Goal: Transaction & Acquisition: Purchase product/service

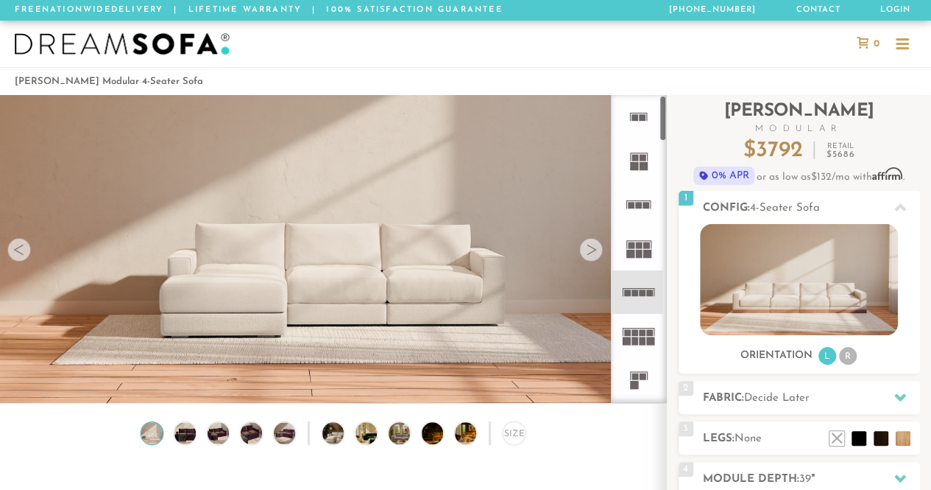
click at [633, 295] on icon at bounding box center [638, 291] width 43 height 43
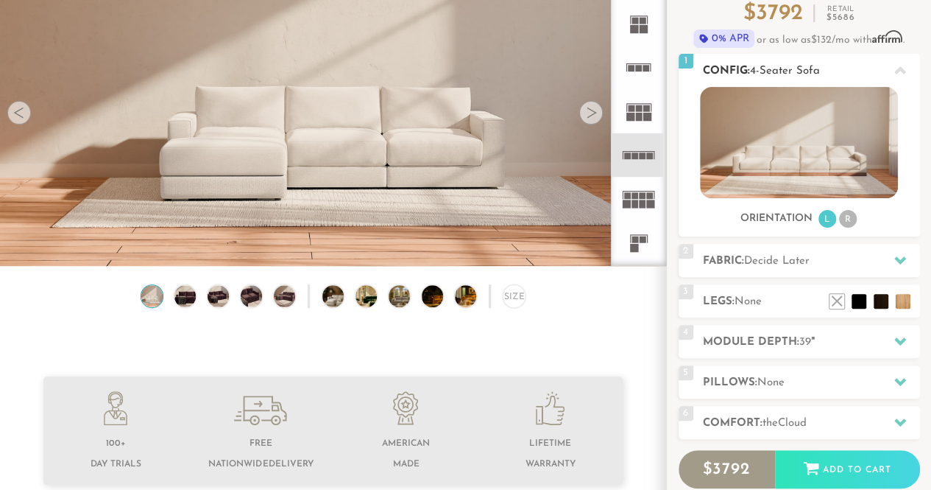
scroll to position [136, 0]
click at [858, 255] on h2 "Fabric: Decide Later" at bounding box center [811, 261] width 217 height 17
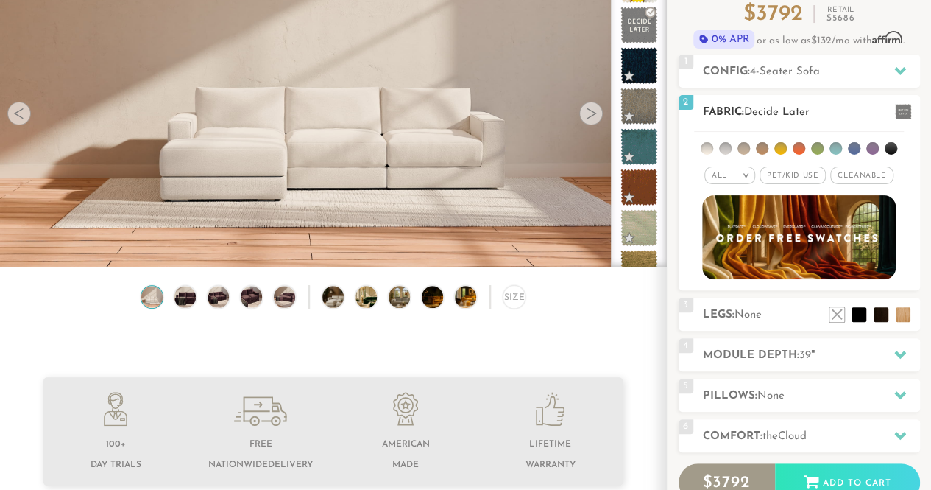
click at [711, 148] on li at bounding box center [707, 148] width 13 height 13
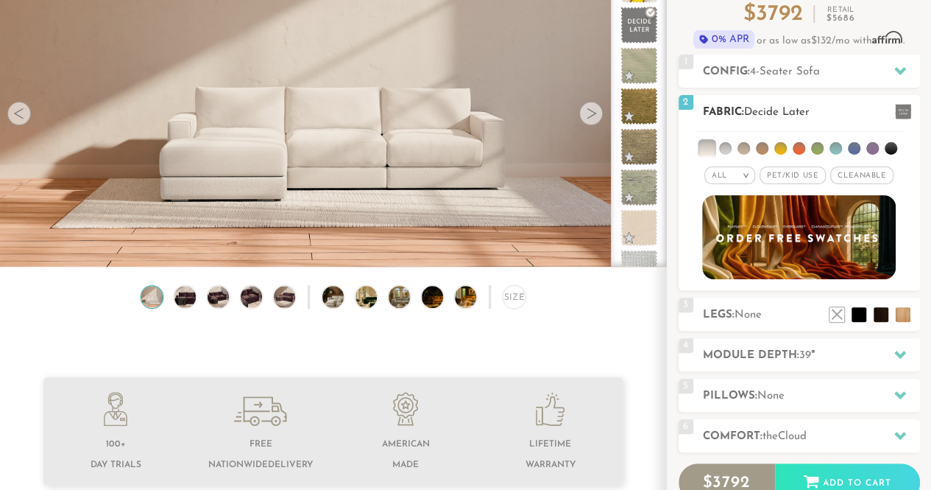
click at [724, 146] on li at bounding box center [725, 148] width 13 height 13
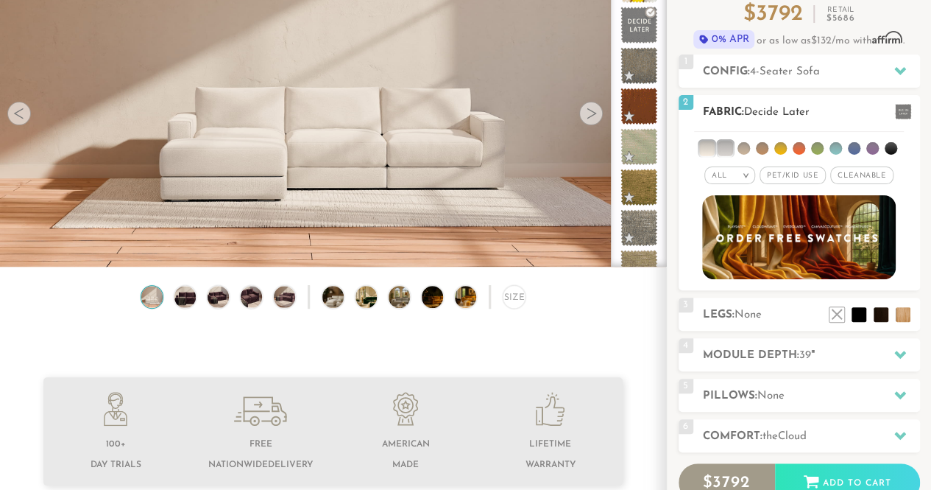
click at [724, 146] on li at bounding box center [725, 148] width 15 height 15
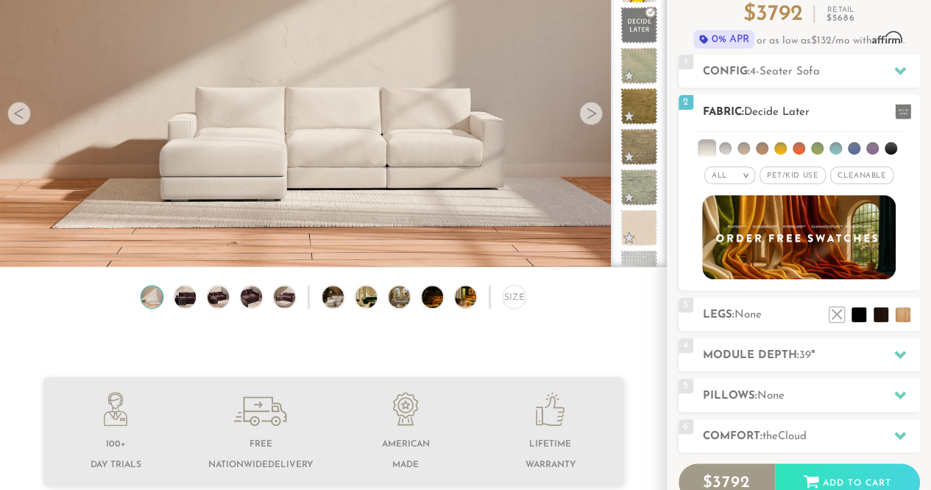
click at [817, 113] on h2 "Fabric: Decide Later" at bounding box center [811, 112] width 217 height 17
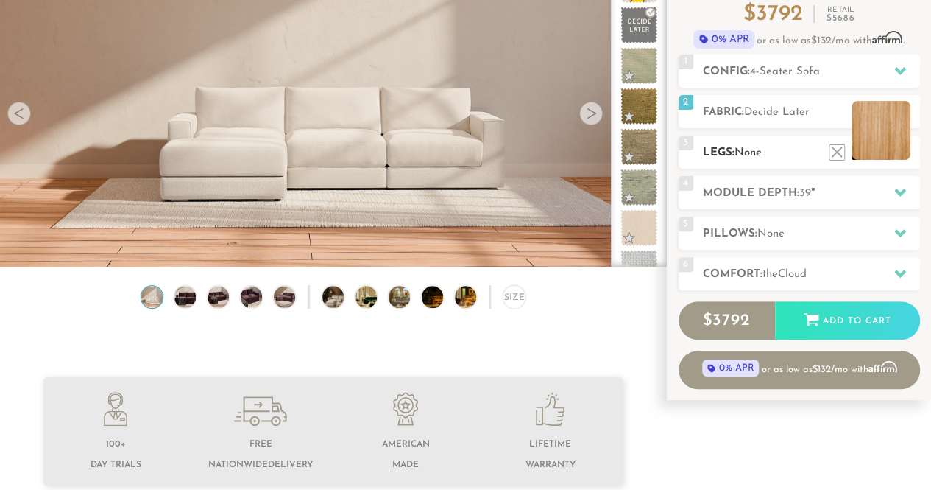
click at [903, 155] on li at bounding box center [881, 130] width 59 height 59
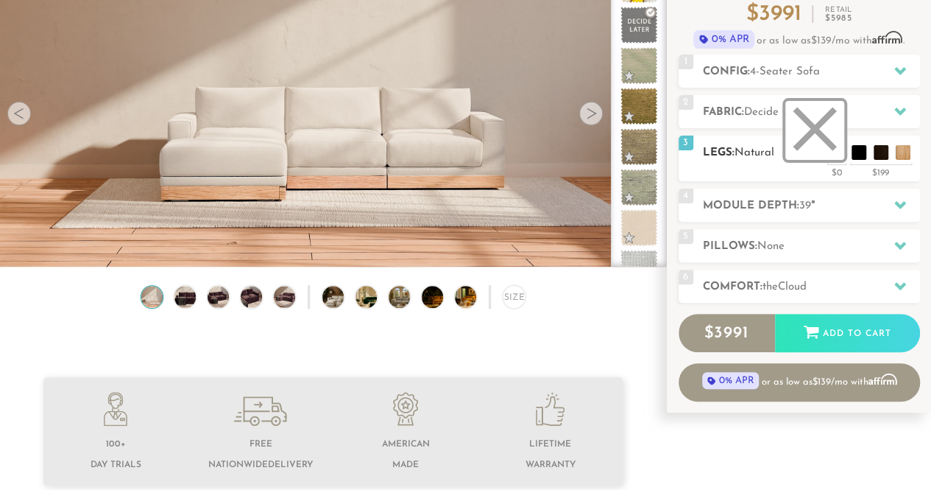
click at [832, 152] on li at bounding box center [814, 130] width 59 height 59
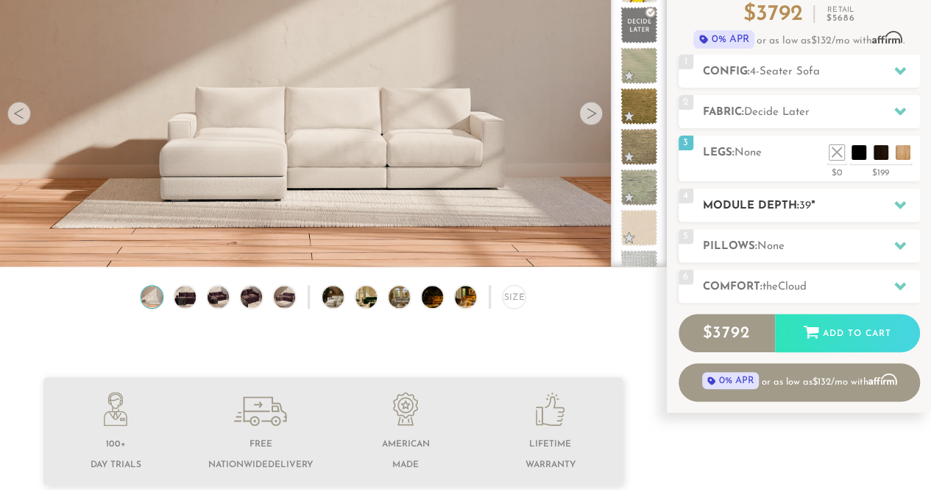
click at [851, 208] on h2 "Module Depth: 39 "" at bounding box center [811, 205] width 217 height 17
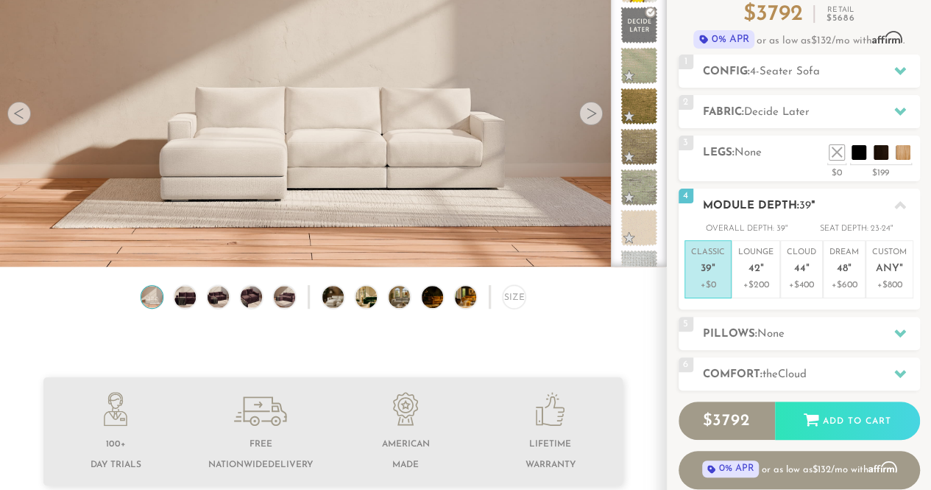
click at [717, 269] on p "Classic 39 "" at bounding box center [708, 263] width 34 height 32
click at [889, 204] on div at bounding box center [900, 205] width 31 height 30
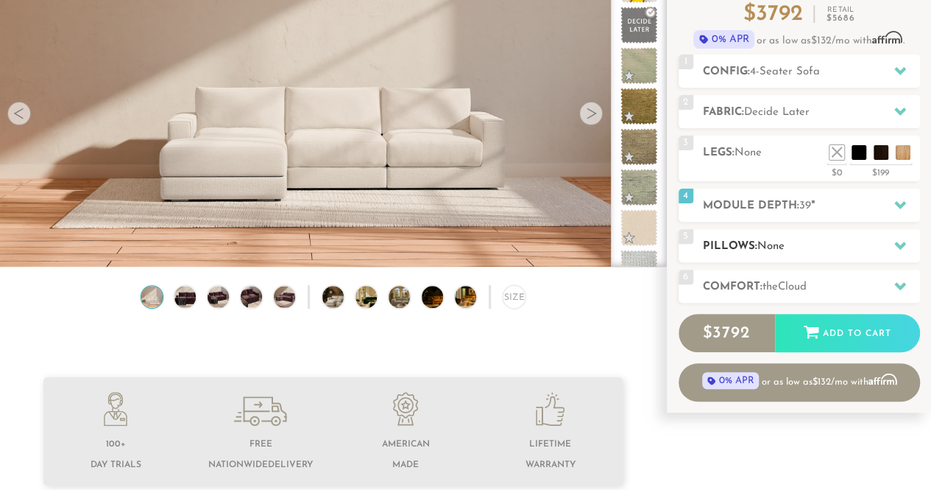
click at [824, 247] on h2 "Pillows: None" at bounding box center [811, 246] width 217 height 17
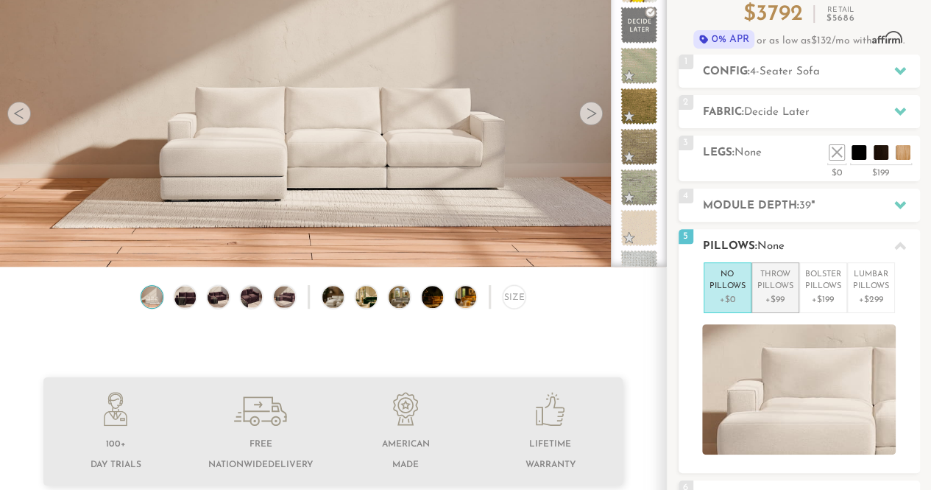
click at [777, 275] on p "Throw Pillows" at bounding box center [775, 281] width 36 height 24
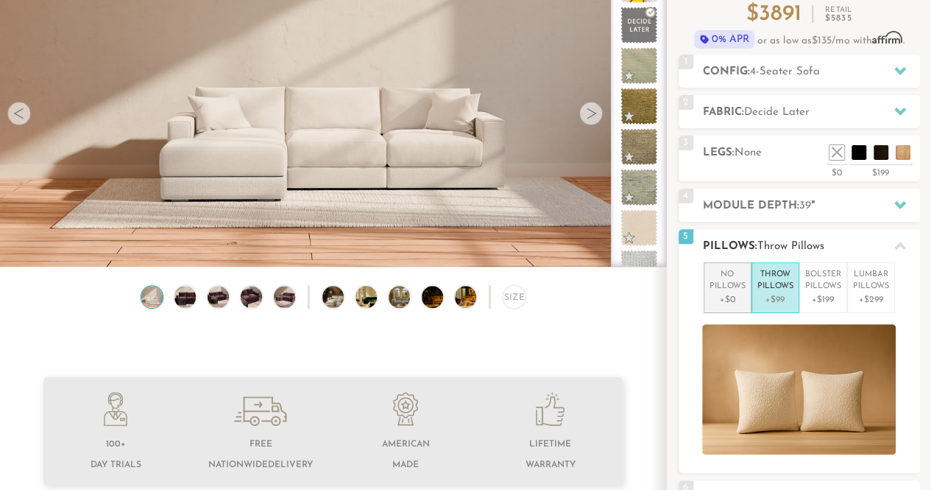
click at [723, 283] on p "No Pillows" at bounding box center [728, 281] width 36 height 24
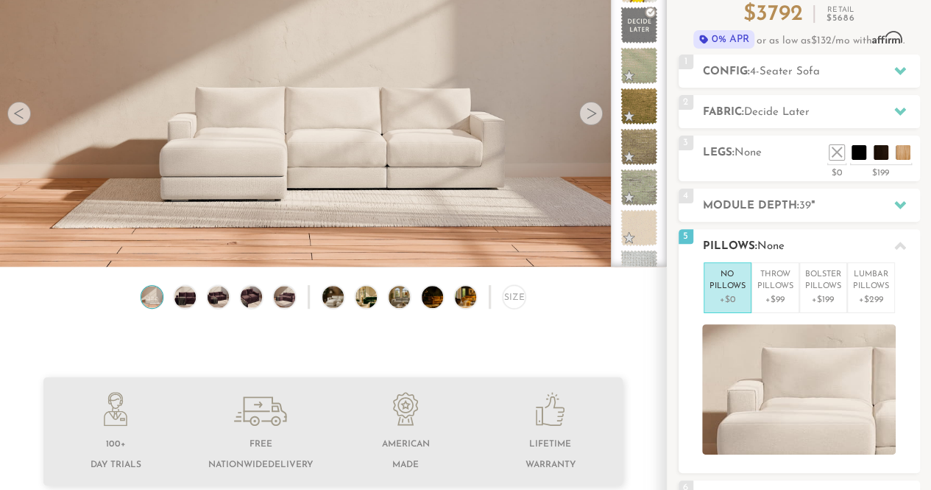
click at [899, 241] on icon at bounding box center [900, 245] width 12 height 8
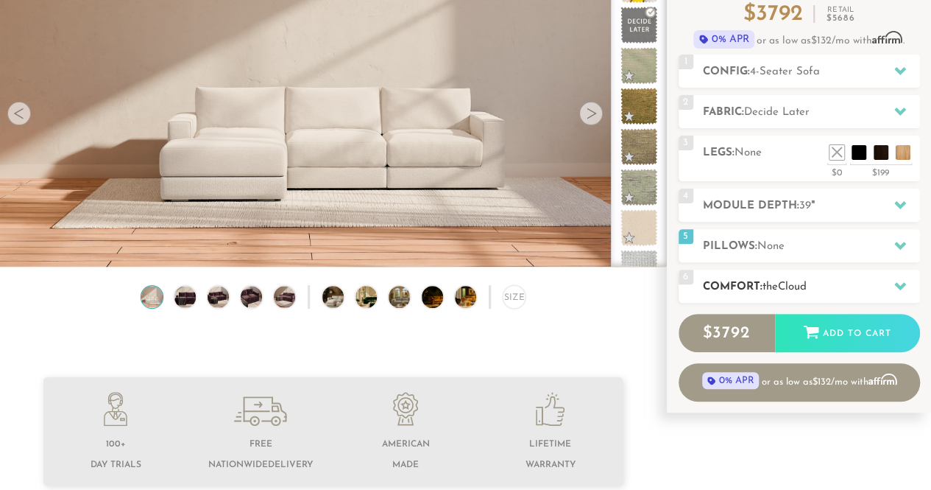
click at [838, 281] on h2 "Comfort: the Cloud" at bounding box center [811, 286] width 217 height 17
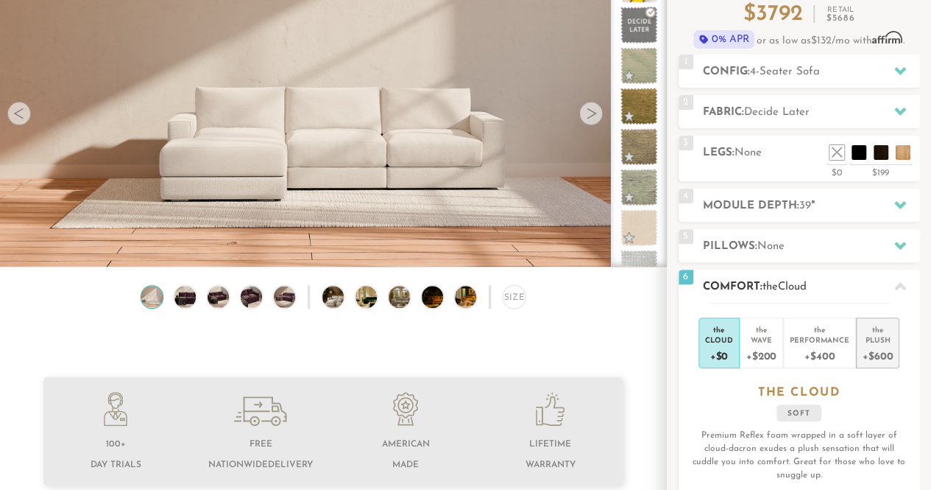
click at [874, 334] on div "Plush" at bounding box center [878, 339] width 30 height 10
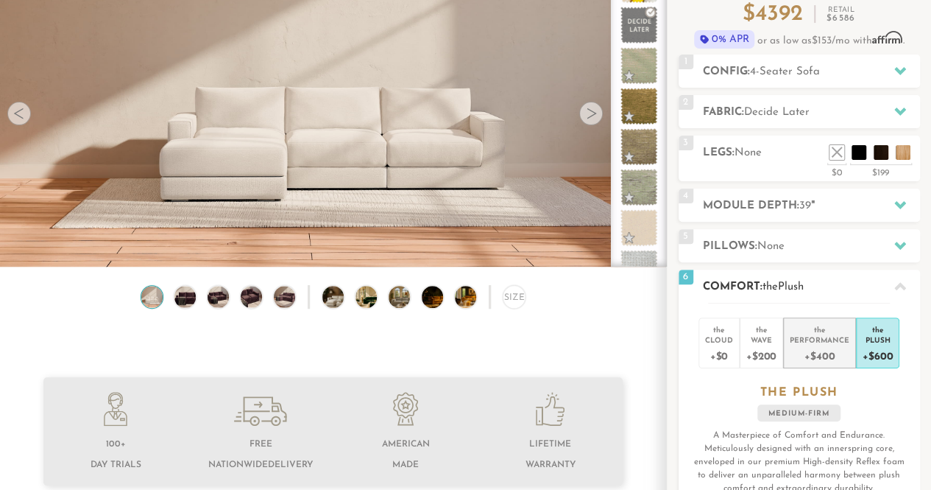
click at [797, 355] on div "+$400" at bounding box center [820, 355] width 60 height 21
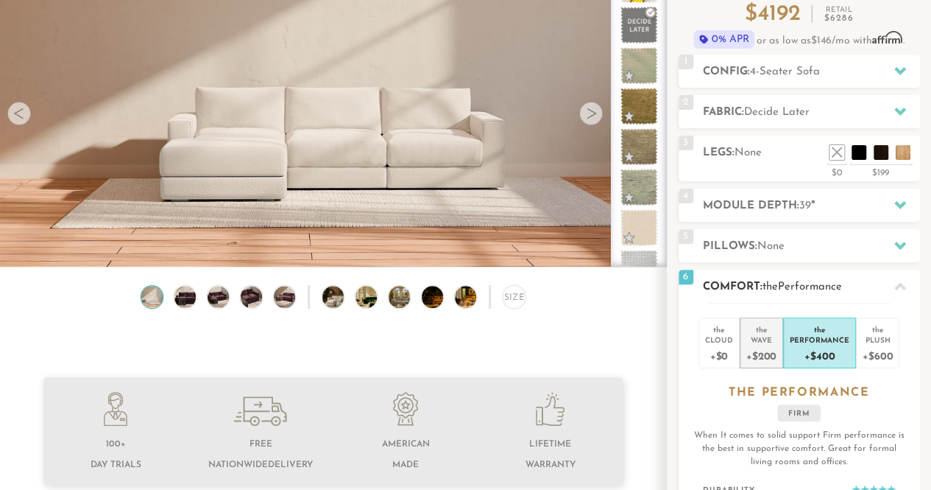
click at [770, 352] on div "+$200" at bounding box center [761, 355] width 30 height 21
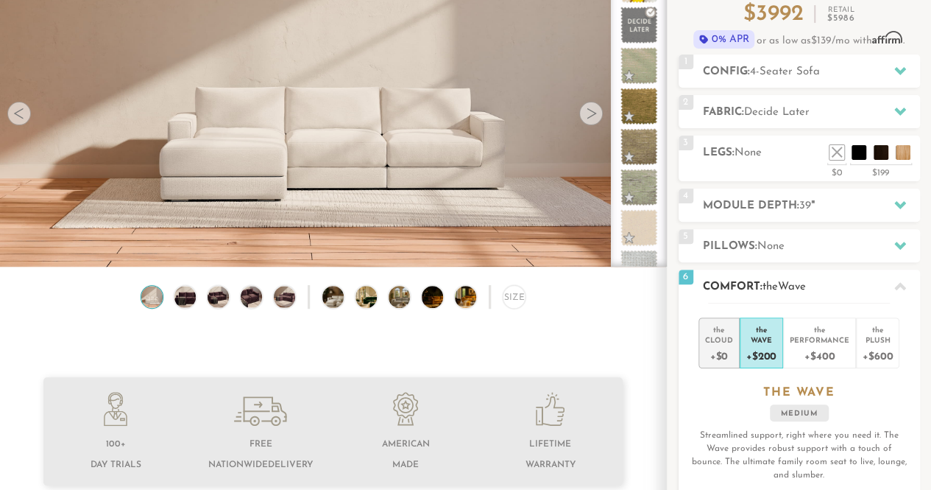
click at [726, 342] on div "Cloud" at bounding box center [719, 339] width 28 height 10
click at [814, 280] on h2 "Comfort: the Cloud" at bounding box center [811, 286] width 217 height 17
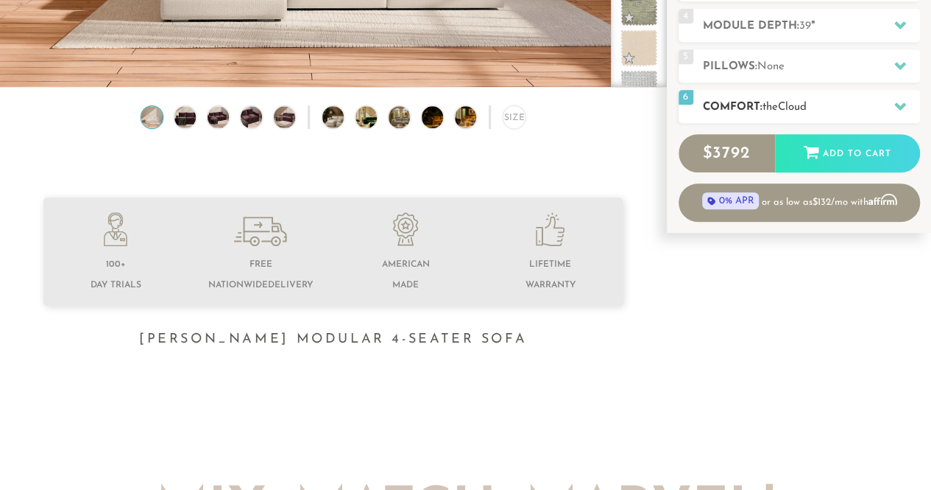
scroll to position [0, 0]
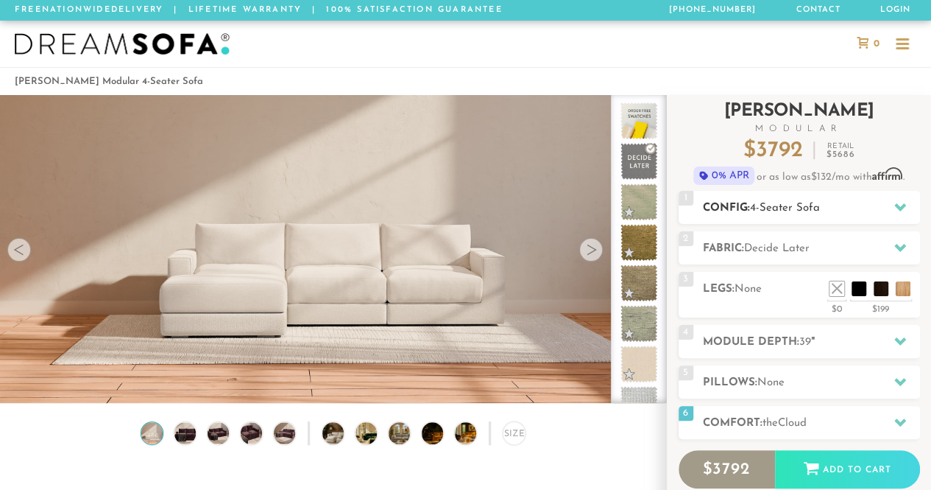
click at [751, 211] on h2 "Config: 4-Seater Sofa" at bounding box center [811, 207] width 217 height 17
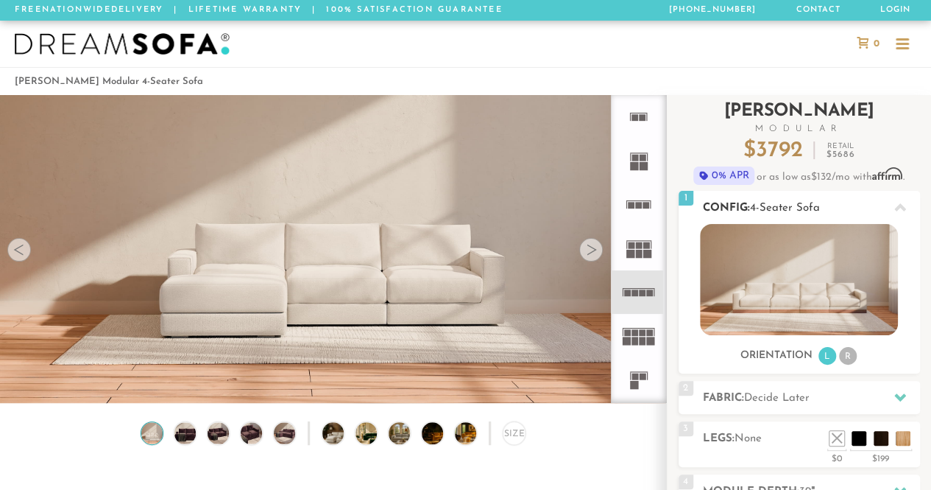
click at [851, 356] on li "R" at bounding box center [848, 356] width 18 height 18
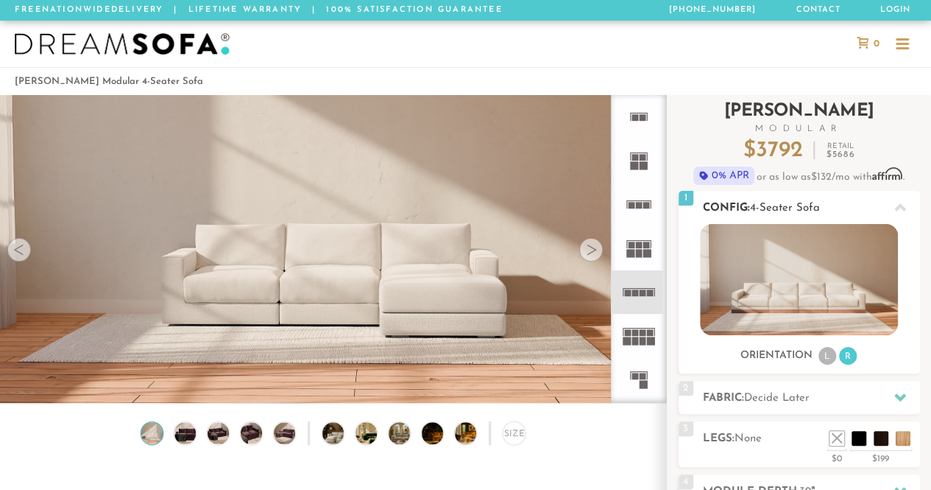
click at [827, 353] on li "L" at bounding box center [828, 356] width 18 height 18
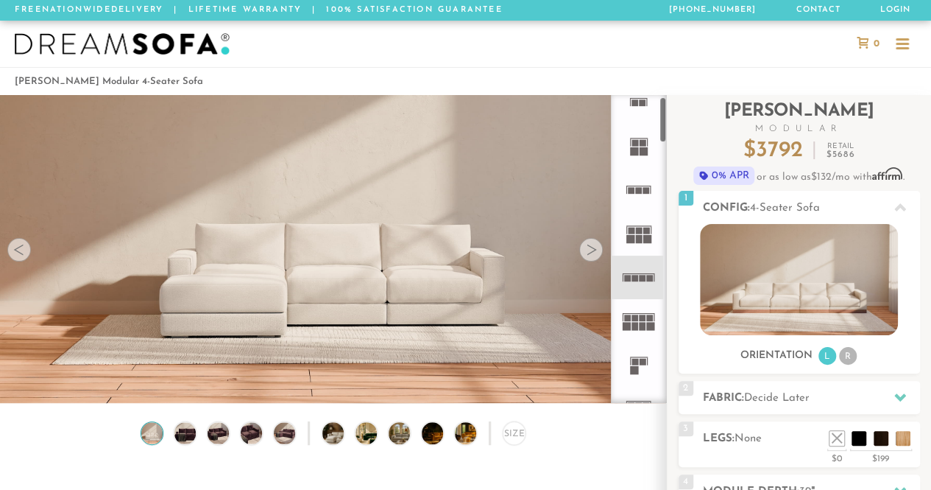
scroll to position [13, 0]
click at [636, 325] on rect at bounding box center [635, 327] width 7 height 8
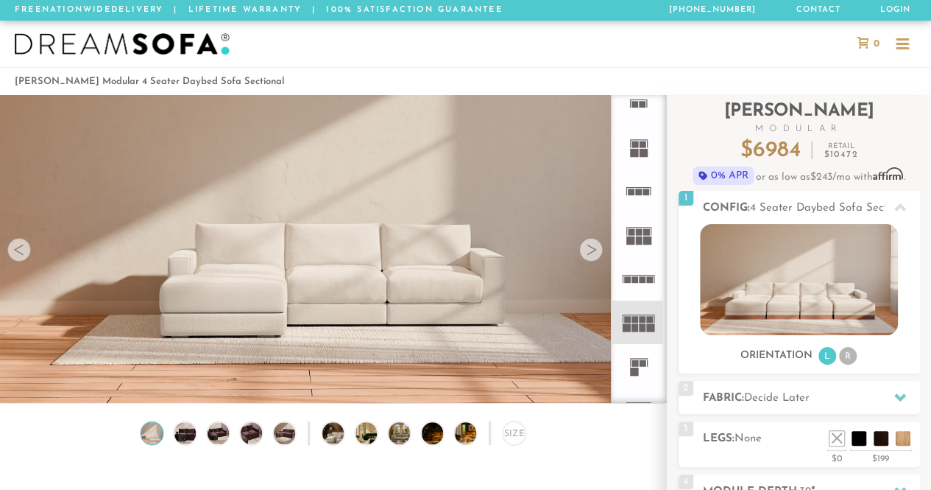
click at [635, 278] on rect at bounding box center [635, 279] width 7 height 7
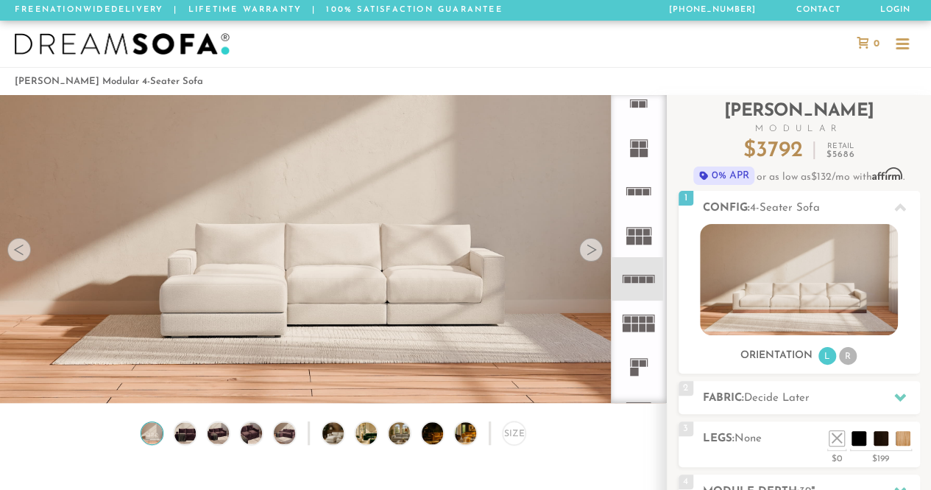
click at [635, 278] on rect at bounding box center [635, 279] width 7 height 7
click at [766, 404] on h2 "Fabric: Decide Later" at bounding box center [811, 397] width 217 height 17
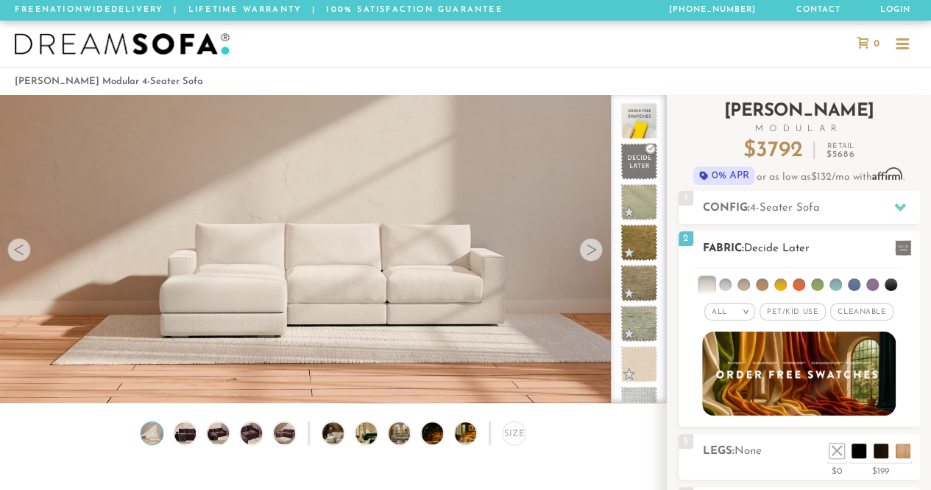
click at [780, 311] on span "Pet/Kid Use x" at bounding box center [793, 312] width 66 height 18
click at [726, 287] on li at bounding box center [725, 284] width 13 height 13
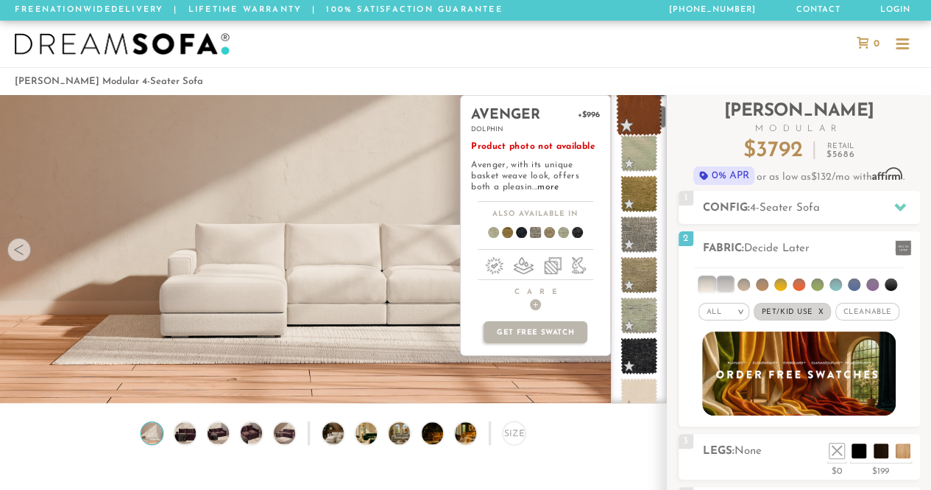
scroll to position [130, 0]
click at [635, 239] on span at bounding box center [639, 233] width 37 height 37
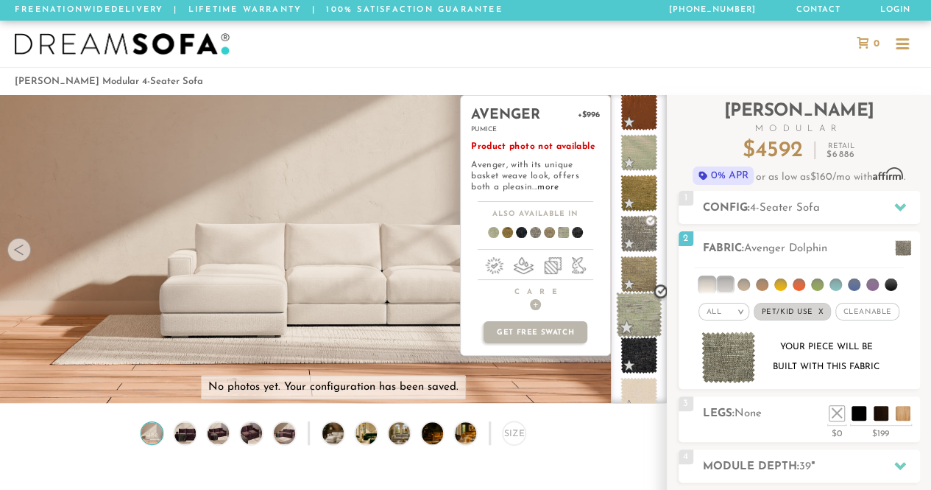
click at [636, 308] on span at bounding box center [639, 315] width 46 height 46
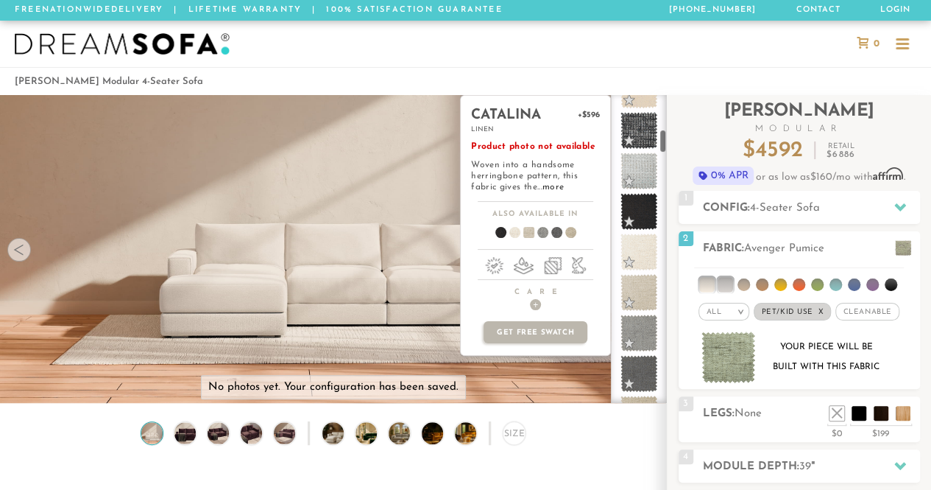
scroll to position [435, 0]
click at [640, 326] on span at bounding box center [639, 334] width 46 height 46
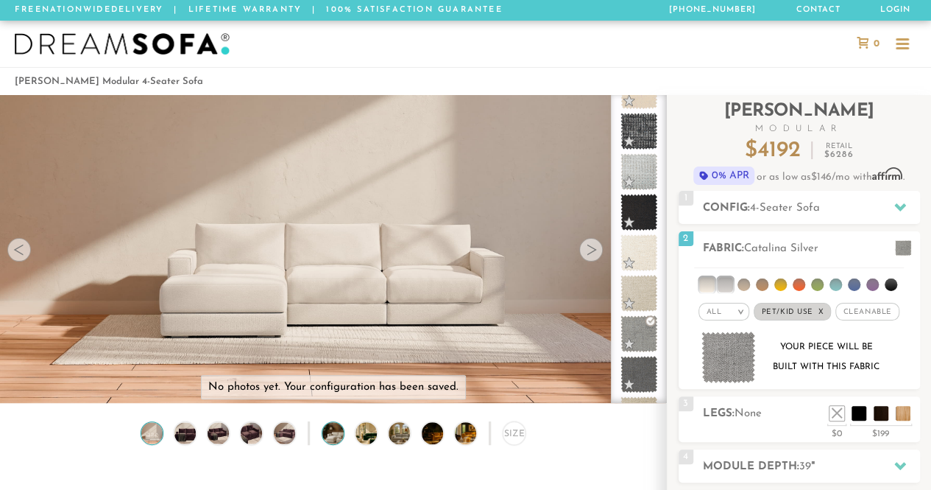
click at [337, 442] on img at bounding box center [341, 432] width 38 height 21
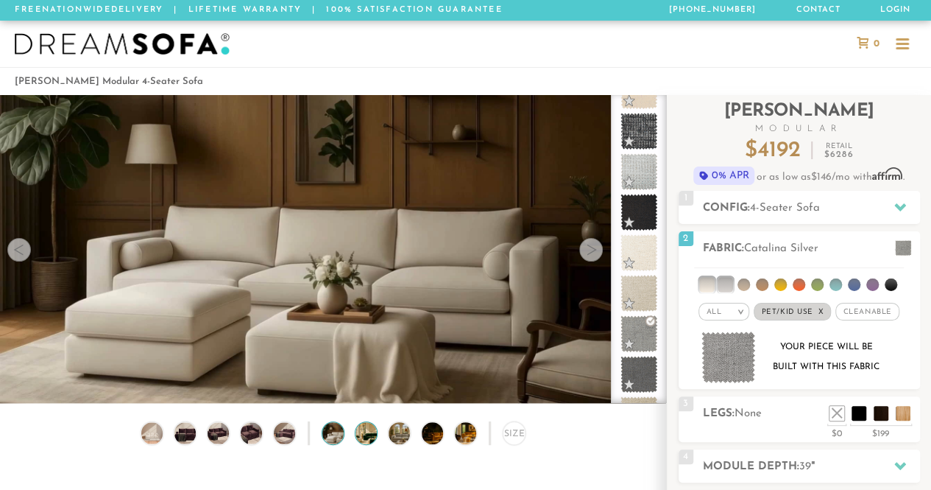
click at [375, 438] on img at bounding box center [375, 432] width 38 height 21
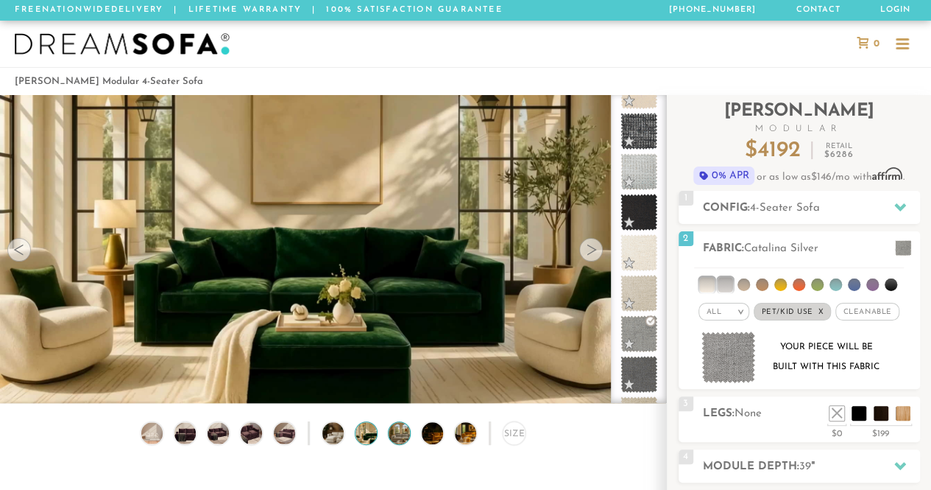
click at [403, 435] on img at bounding box center [408, 432] width 38 height 21
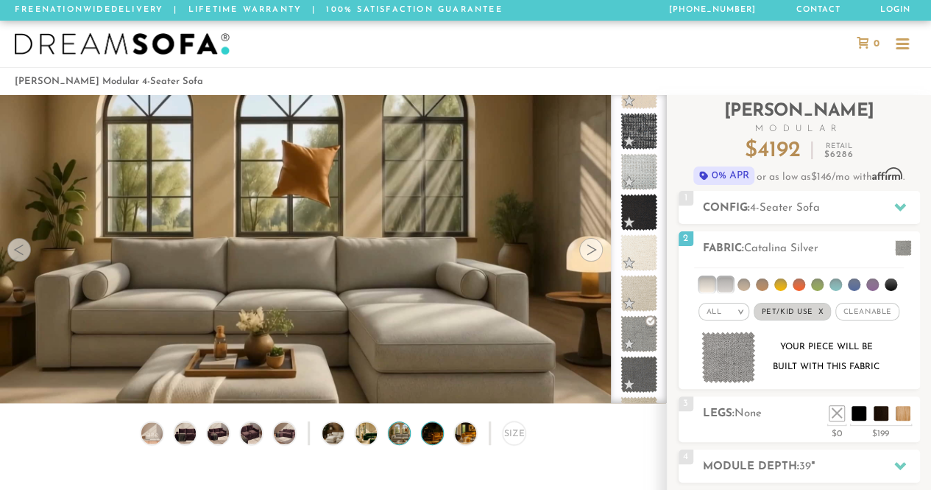
click at [432, 436] on img at bounding box center [441, 432] width 38 height 21
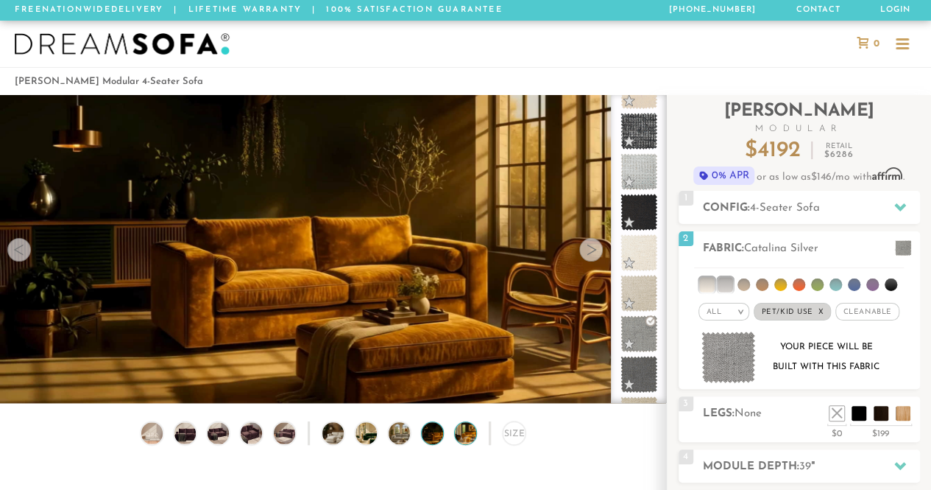
click at [466, 438] on img at bounding box center [474, 432] width 38 height 21
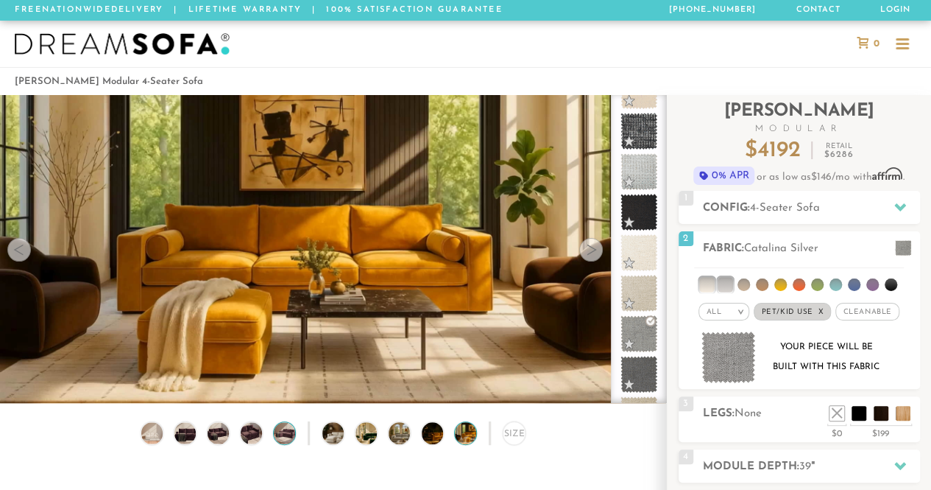
click at [283, 431] on img at bounding box center [285, 432] width 26 height 21
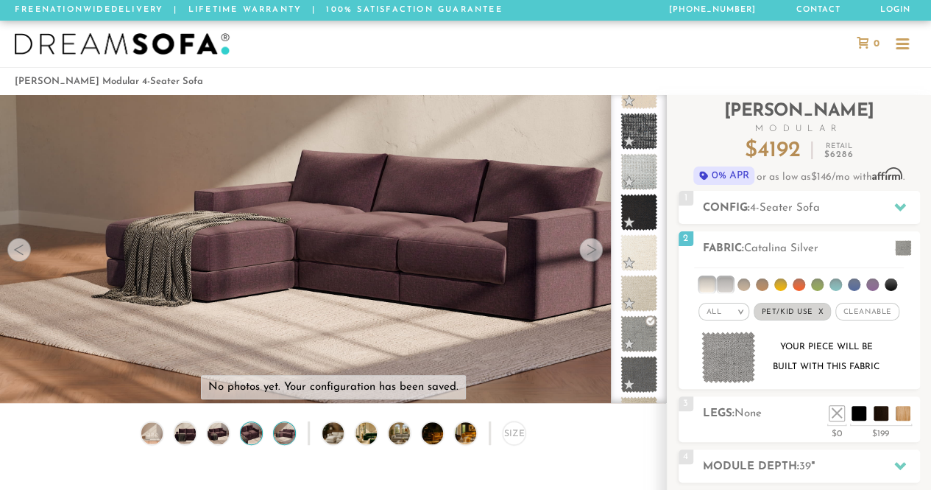
click at [243, 431] on img at bounding box center [252, 432] width 26 height 21
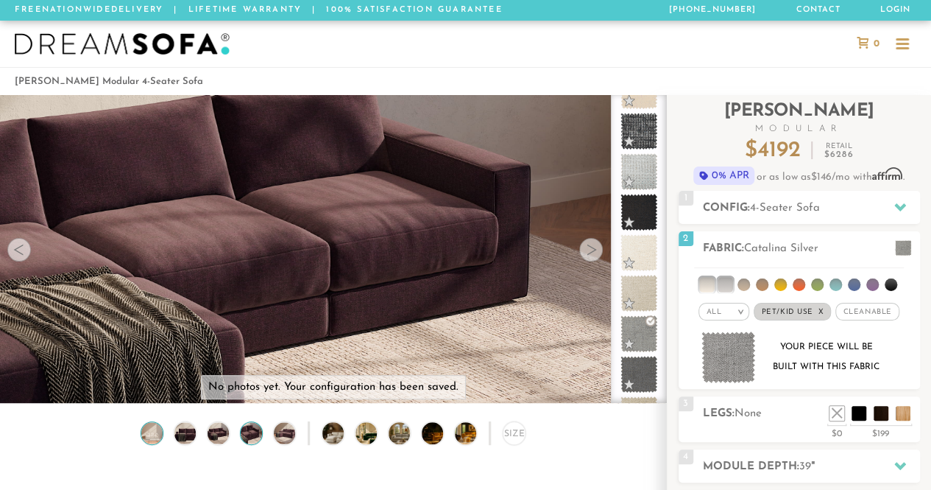
click at [158, 437] on img at bounding box center [152, 432] width 26 height 21
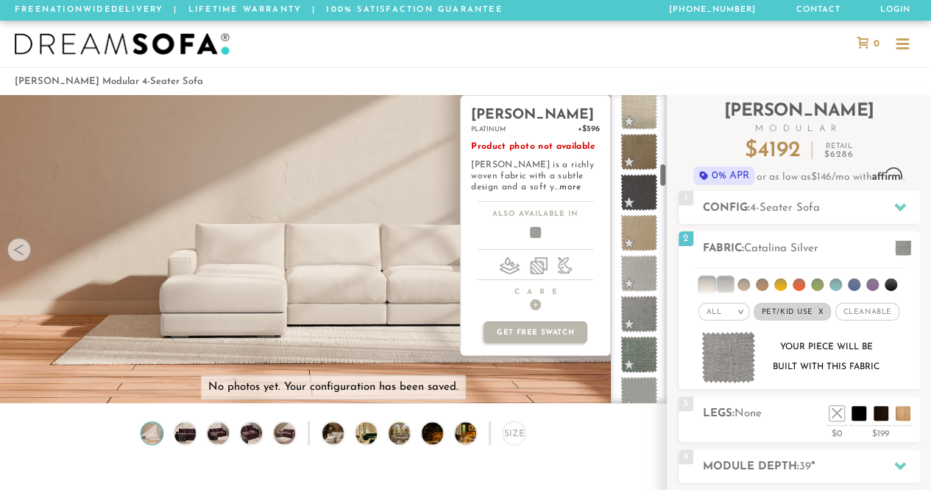
scroll to position [875, 0]
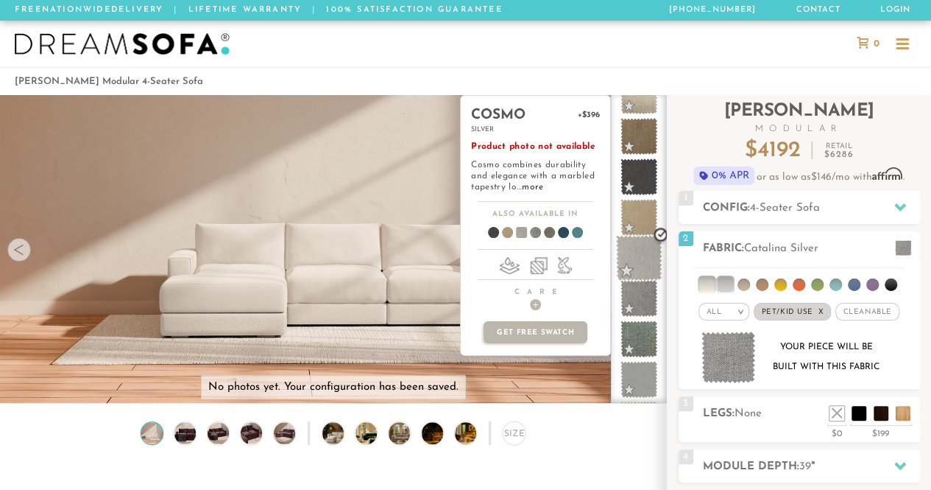
click at [639, 252] on span at bounding box center [639, 258] width 46 height 46
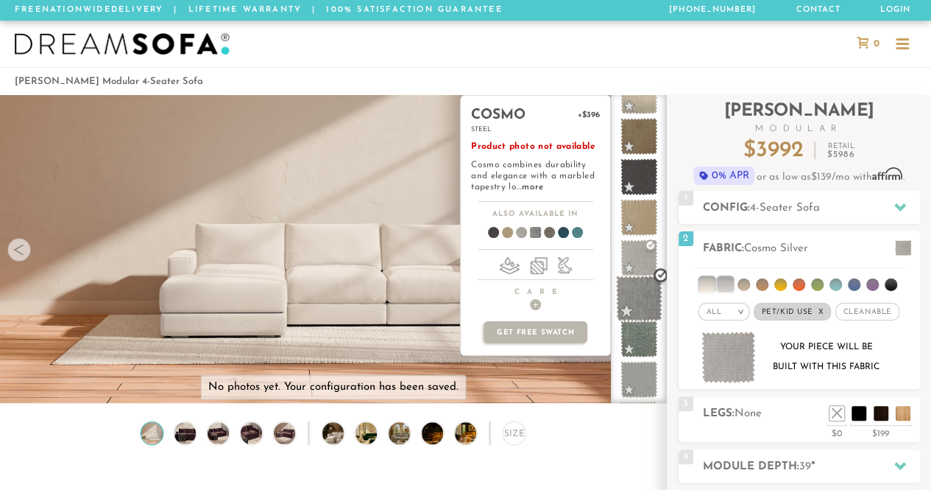
click at [637, 295] on span at bounding box center [639, 298] width 46 height 46
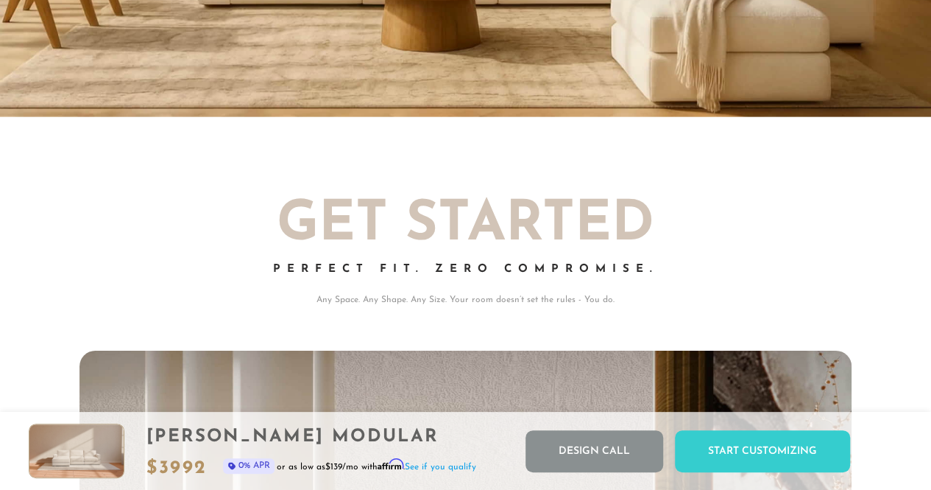
scroll to position [12, 12]
